Goal: Navigation & Orientation: Find specific page/section

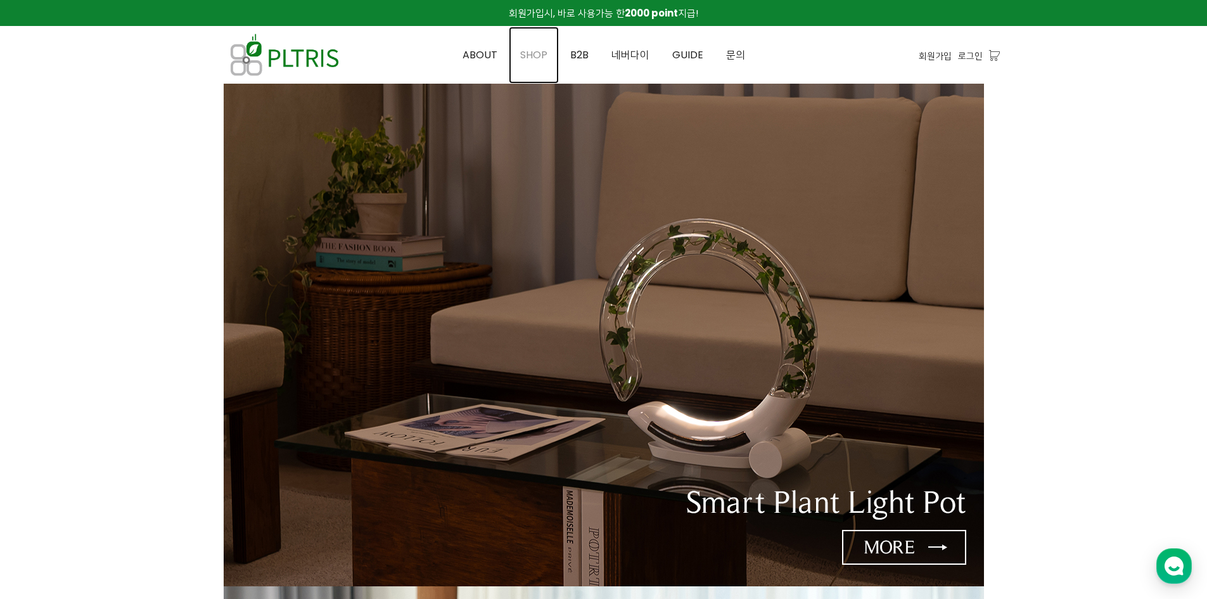
click at [534, 50] on span "SHOP" at bounding box center [533, 55] width 27 height 15
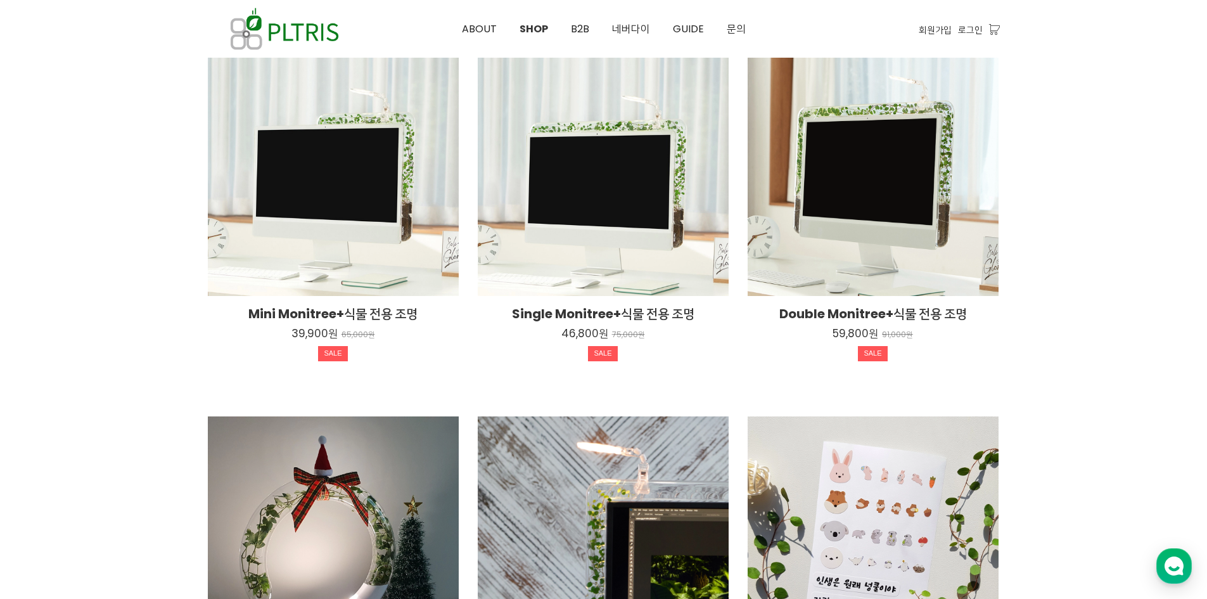
scroll to position [931, 0]
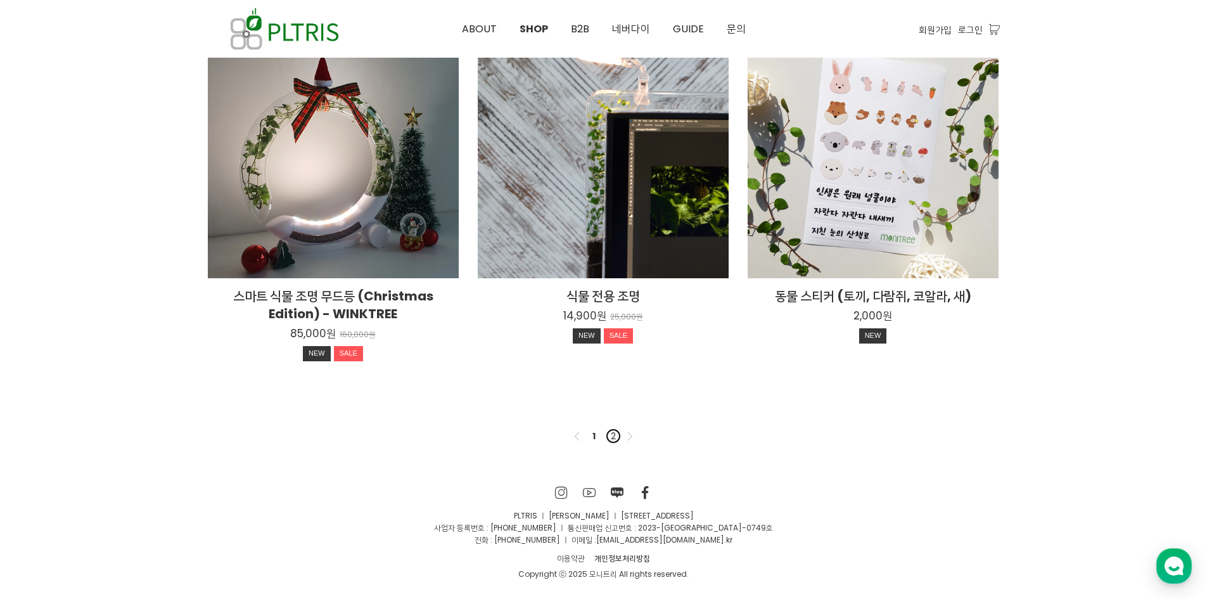
click at [617, 436] on link "2" at bounding box center [613, 435] width 15 height 15
